Goal: Information Seeking & Learning: Find specific page/section

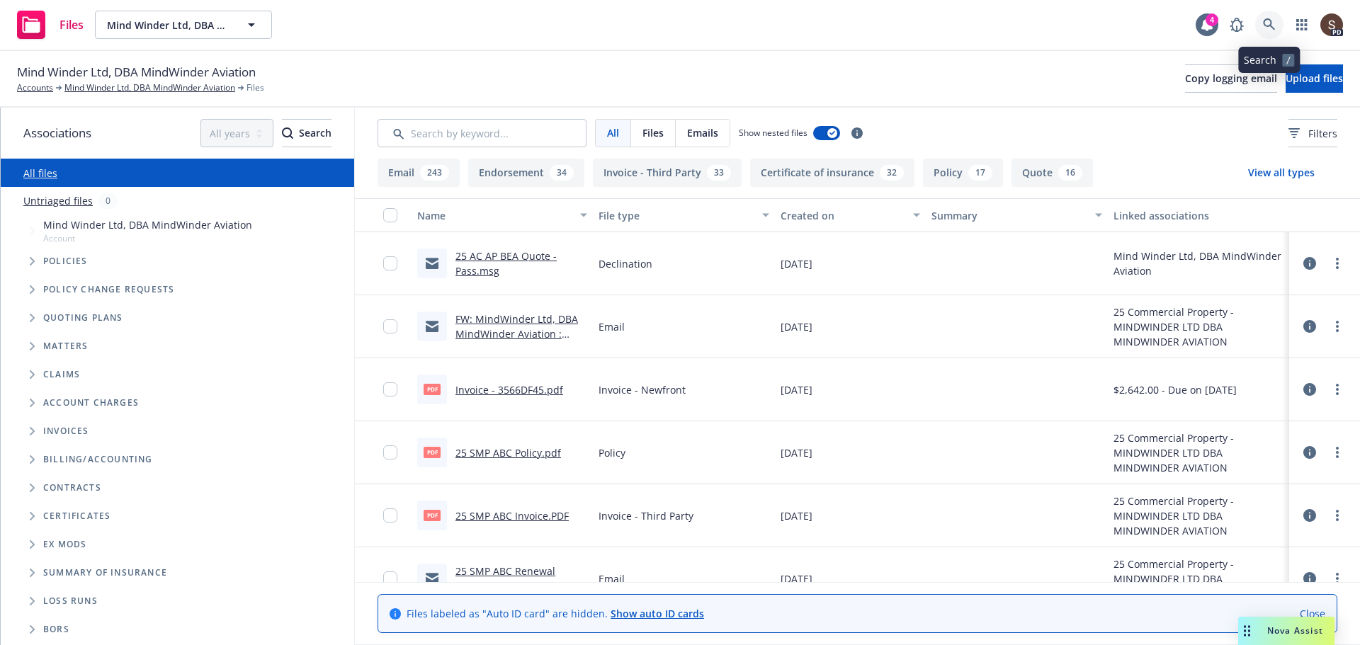
click at [1261, 23] on link at bounding box center [1269, 25] width 28 height 28
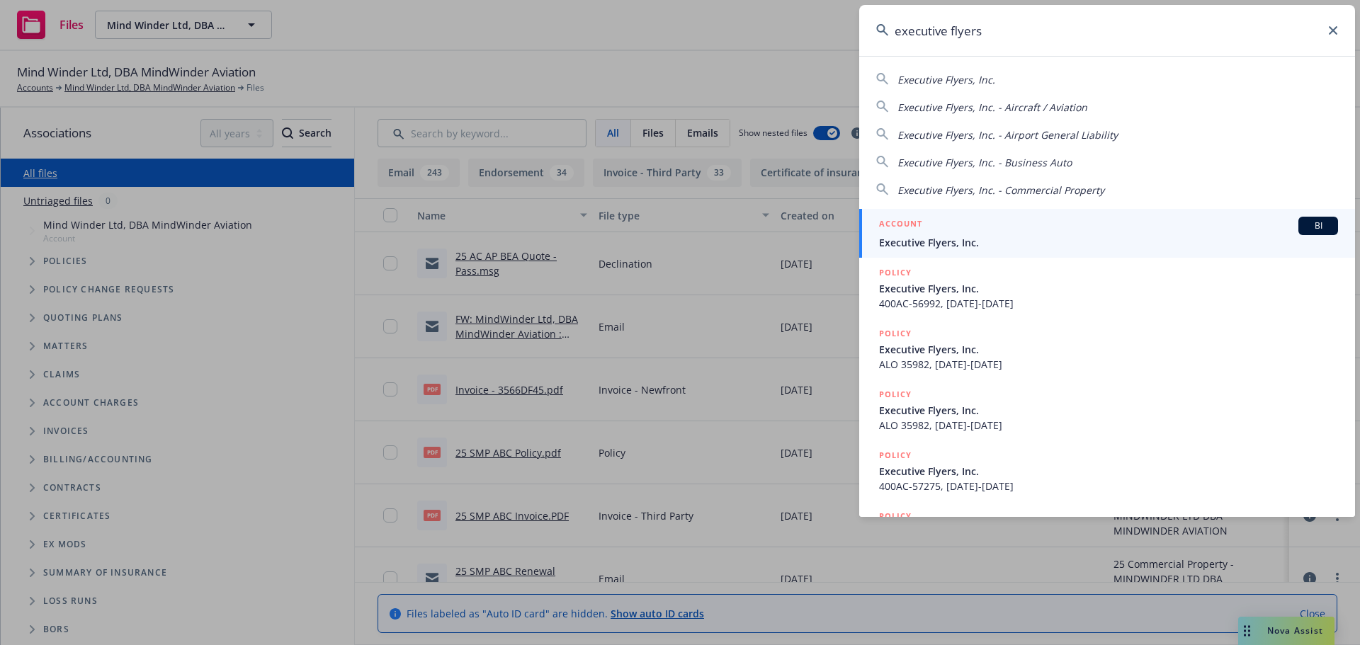
type input "executive flyers"
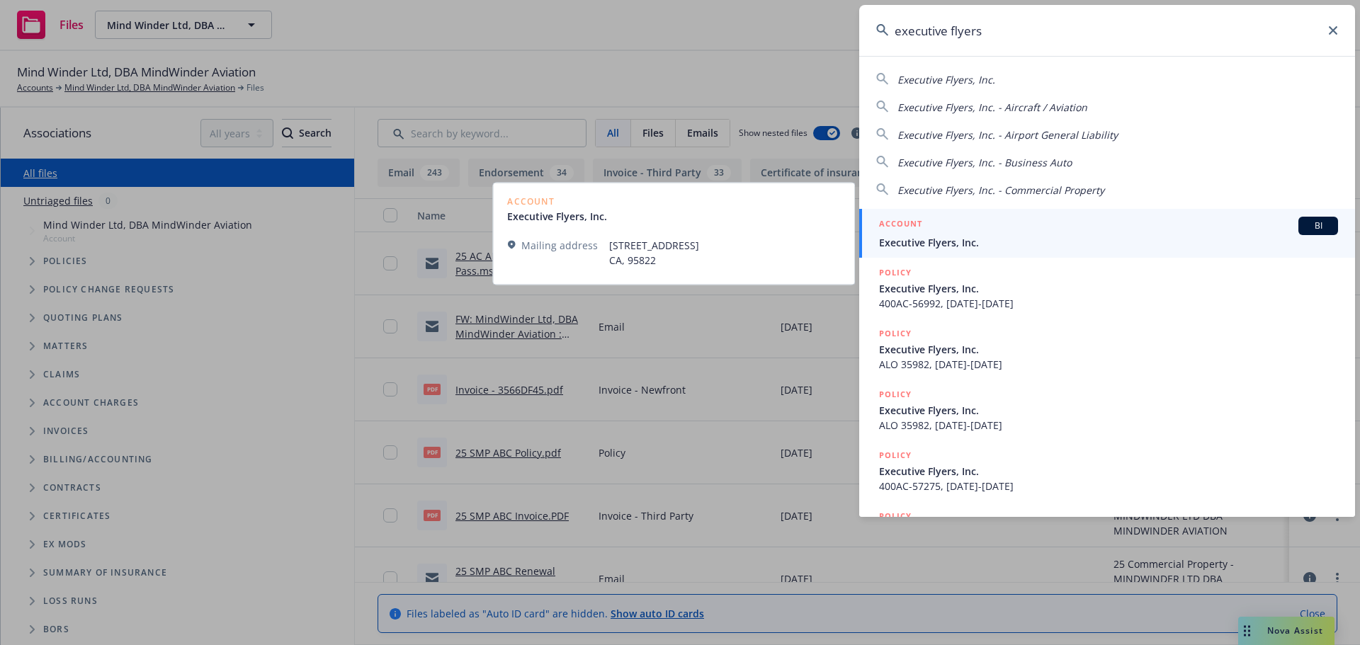
click at [904, 237] on span "Executive Flyers, Inc." at bounding box center [1108, 242] width 459 height 15
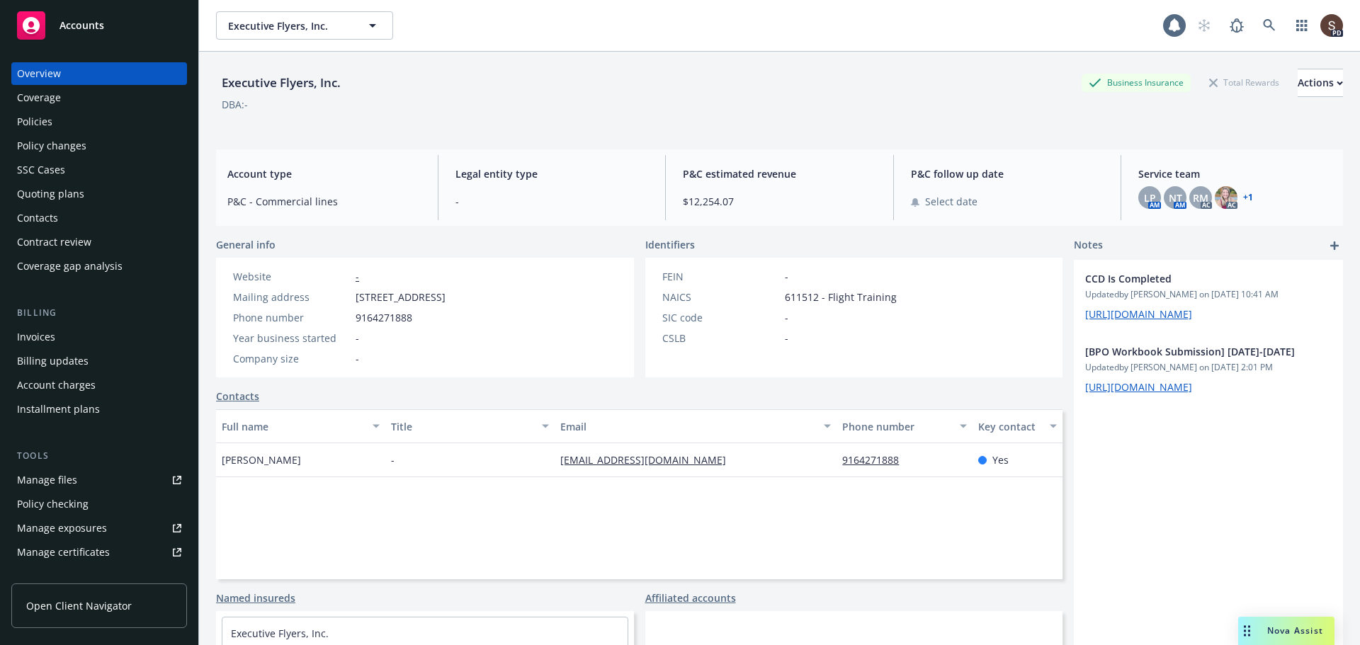
click at [51, 119] on div "Policies" at bounding box center [34, 121] width 35 height 23
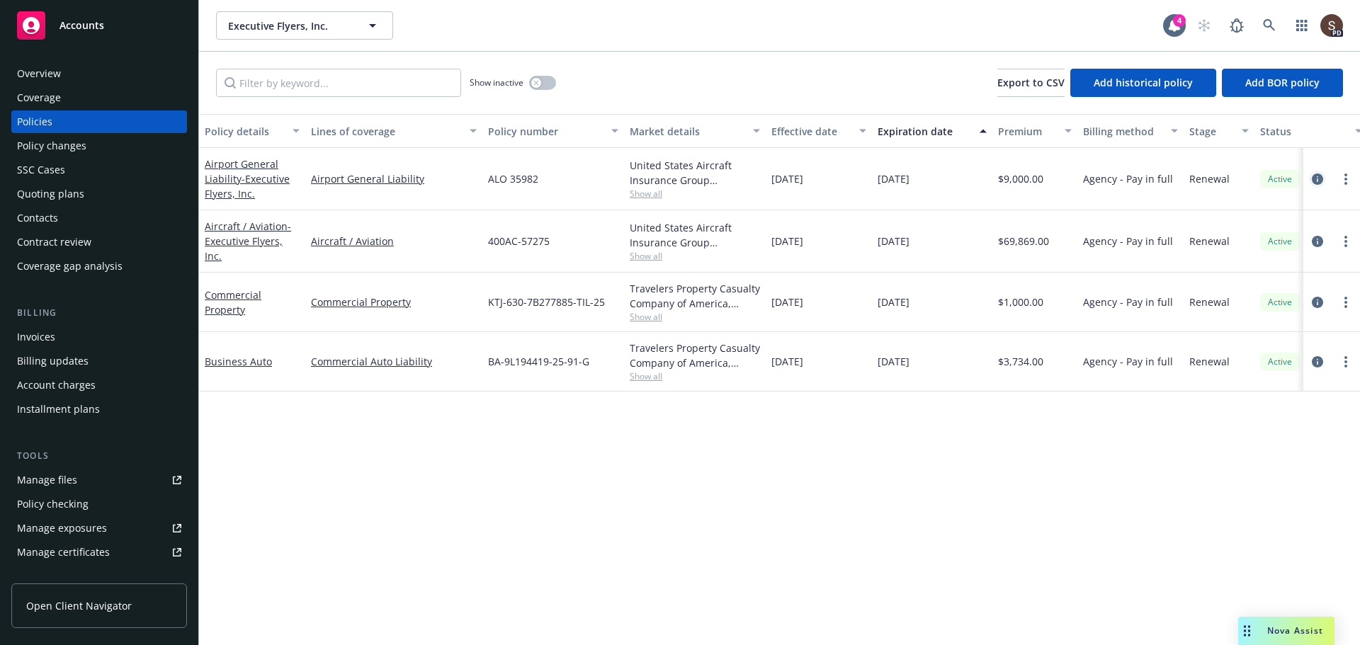
click at [1316, 175] on icon "circleInformation" at bounding box center [1316, 178] width 11 height 11
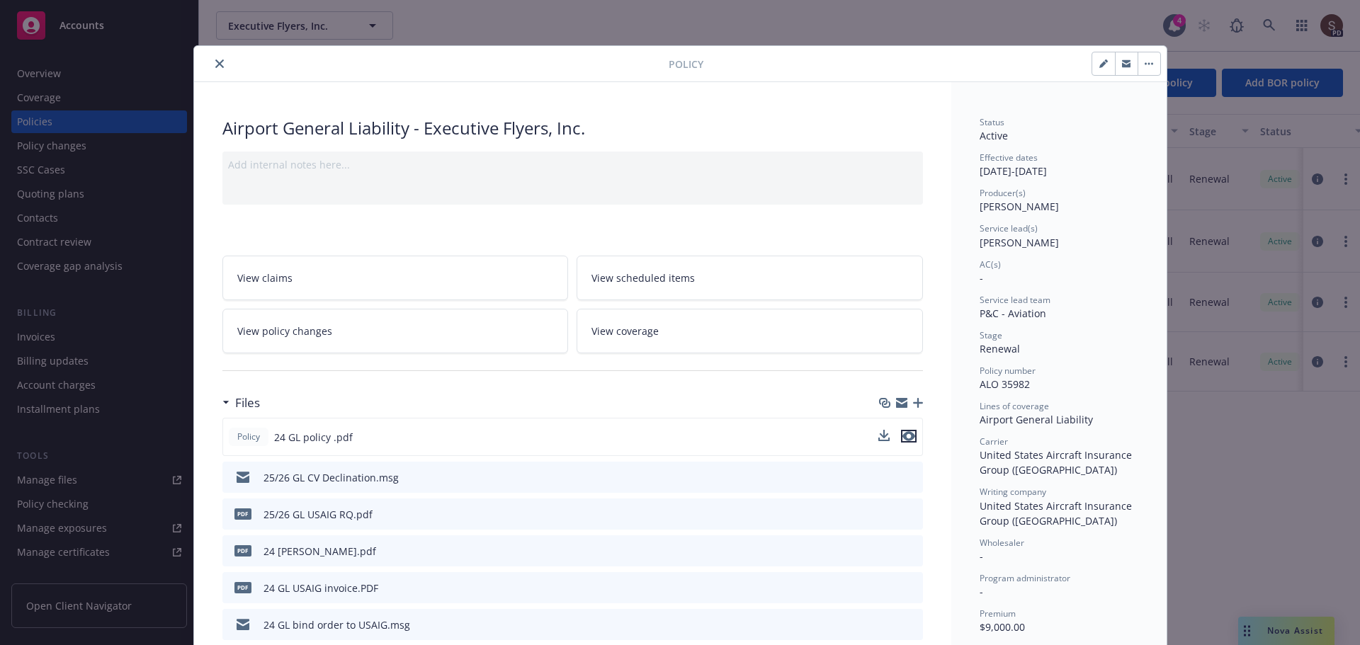
click at [902, 437] on icon "preview file" at bounding box center [908, 436] width 13 height 10
click at [618, 330] on span "View coverage" at bounding box center [624, 331] width 67 height 15
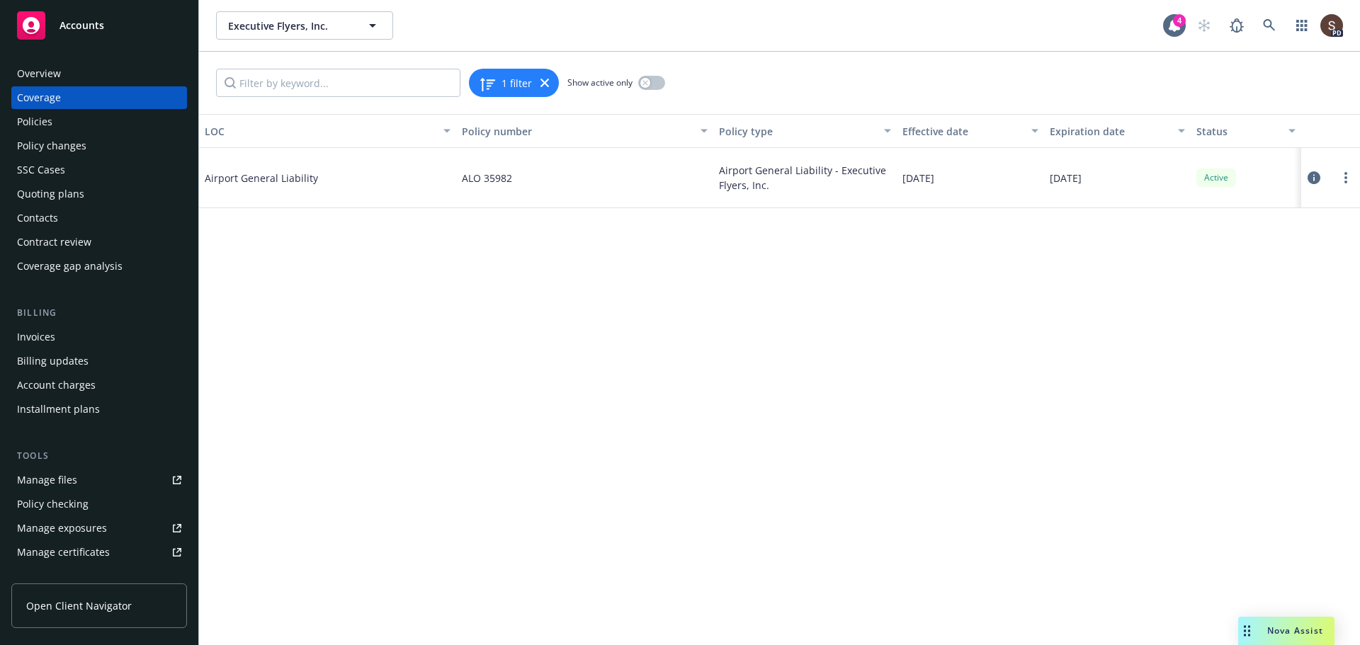
click at [1313, 178] on icon at bounding box center [1313, 177] width 13 height 13
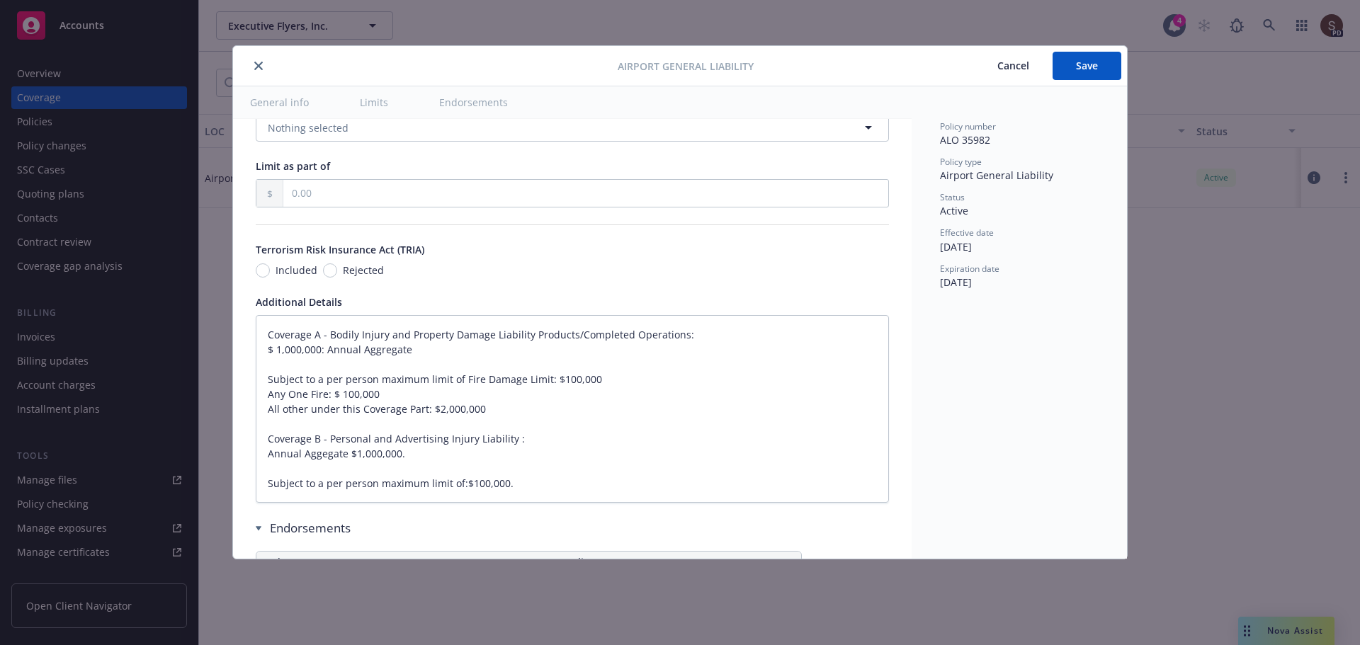
scroll to position [1204, 0]
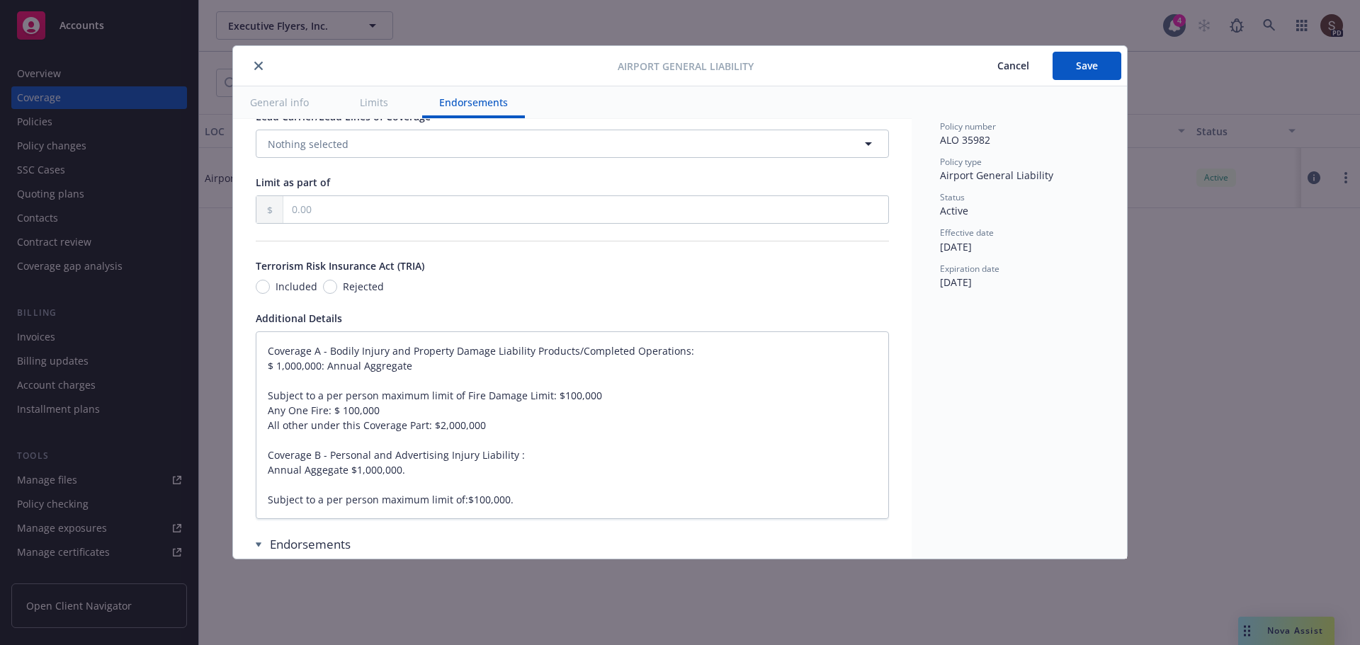
type textarea "x"
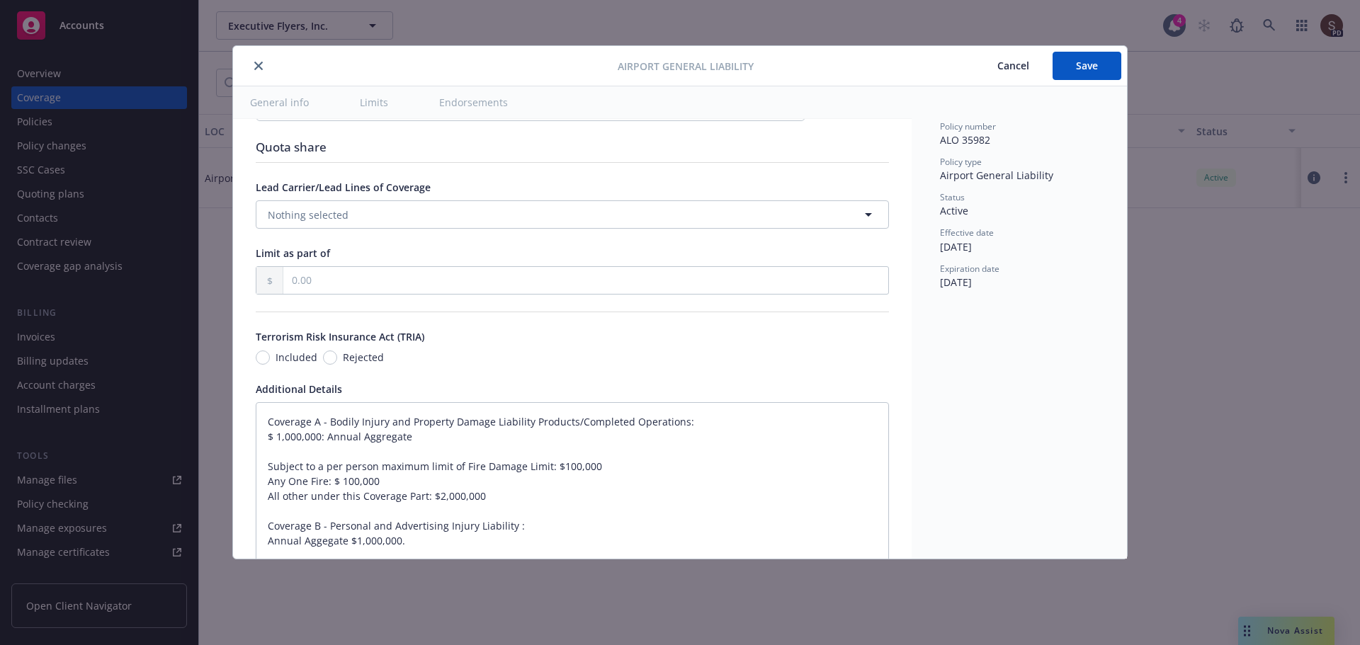
click at [254, 59] on button "close" at bounding box center [258, 65] width 17 height 17
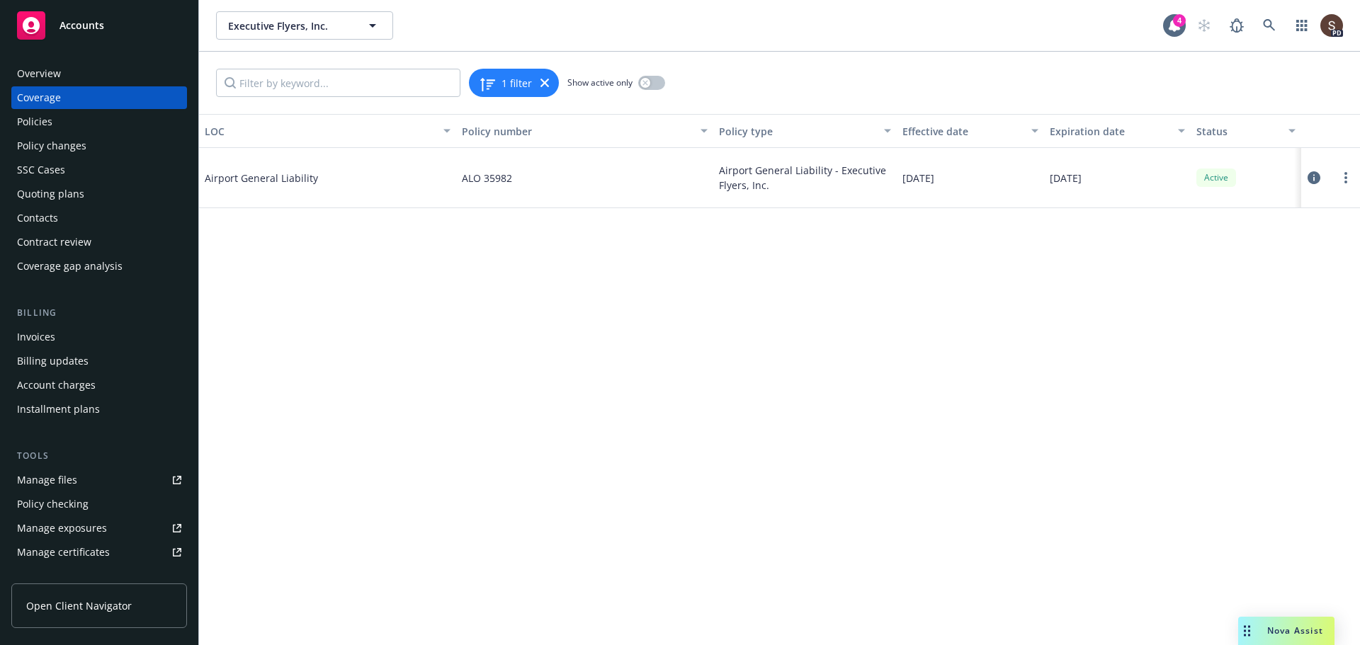
click at [33, 117] on div "Policies" at bounding box center [34, 121] width 35 height 23
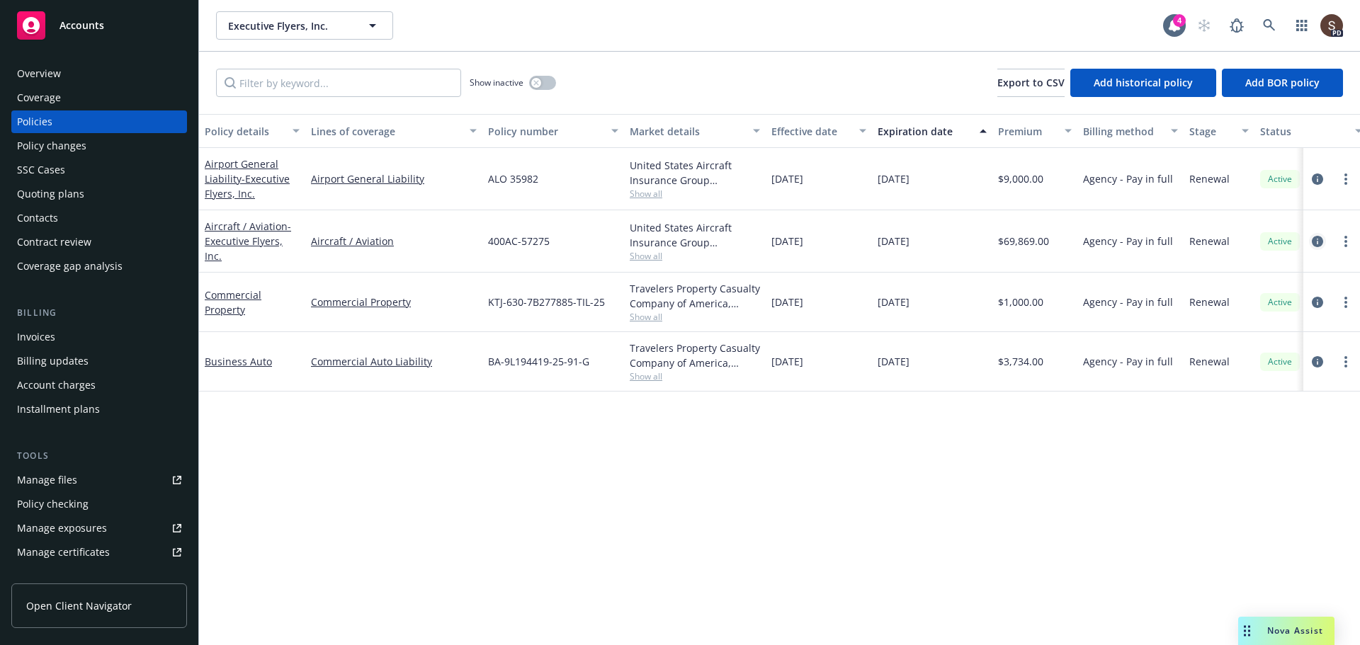
click at [1313, 241] on icon "circleInformation" at bounding box center [1316, 241] width 11 height 11
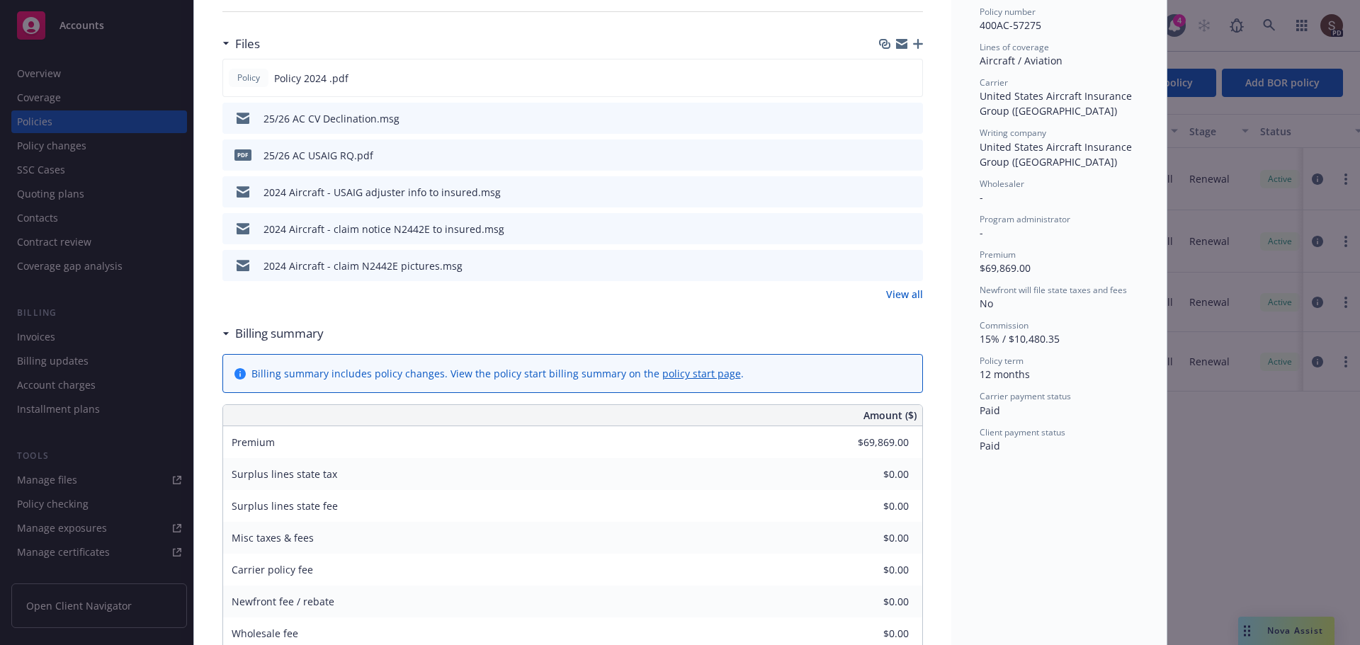
scroll to position [425, 0]
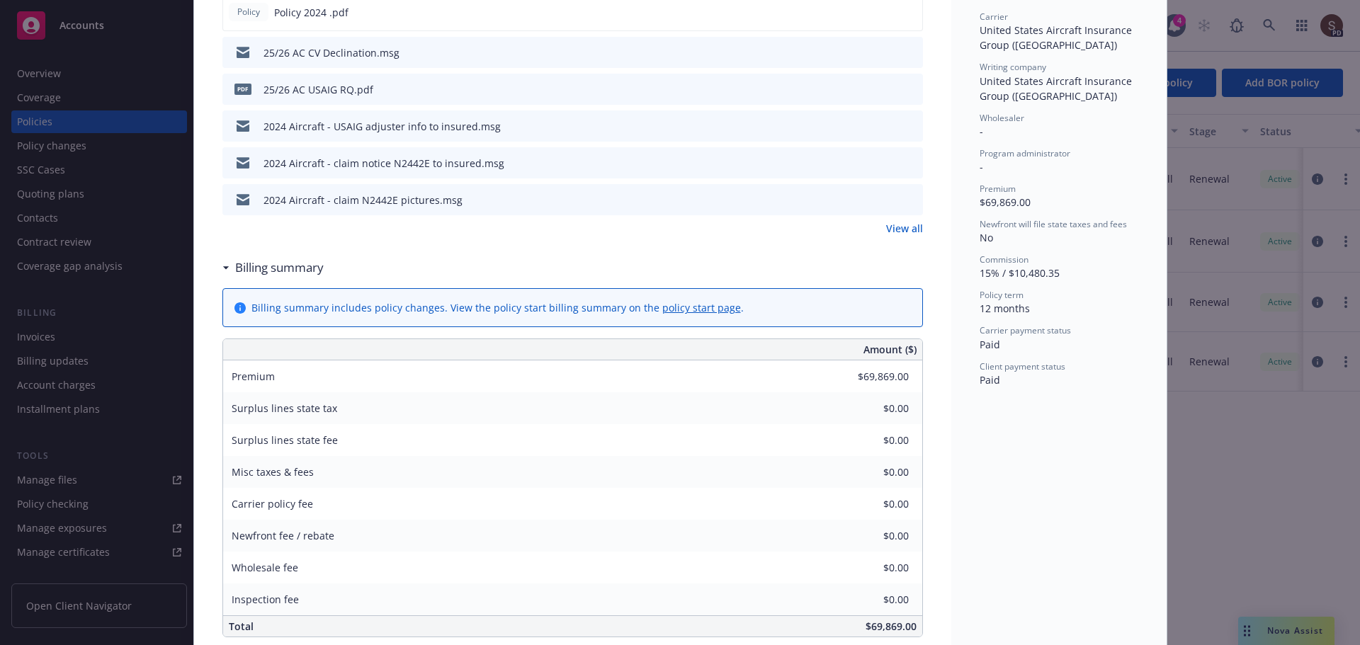
click at [895, 229] on link "View all" at bounding box center [904, 228] width 37 height 15
